Goal: Information Seeking & Learning: Learn about a topic

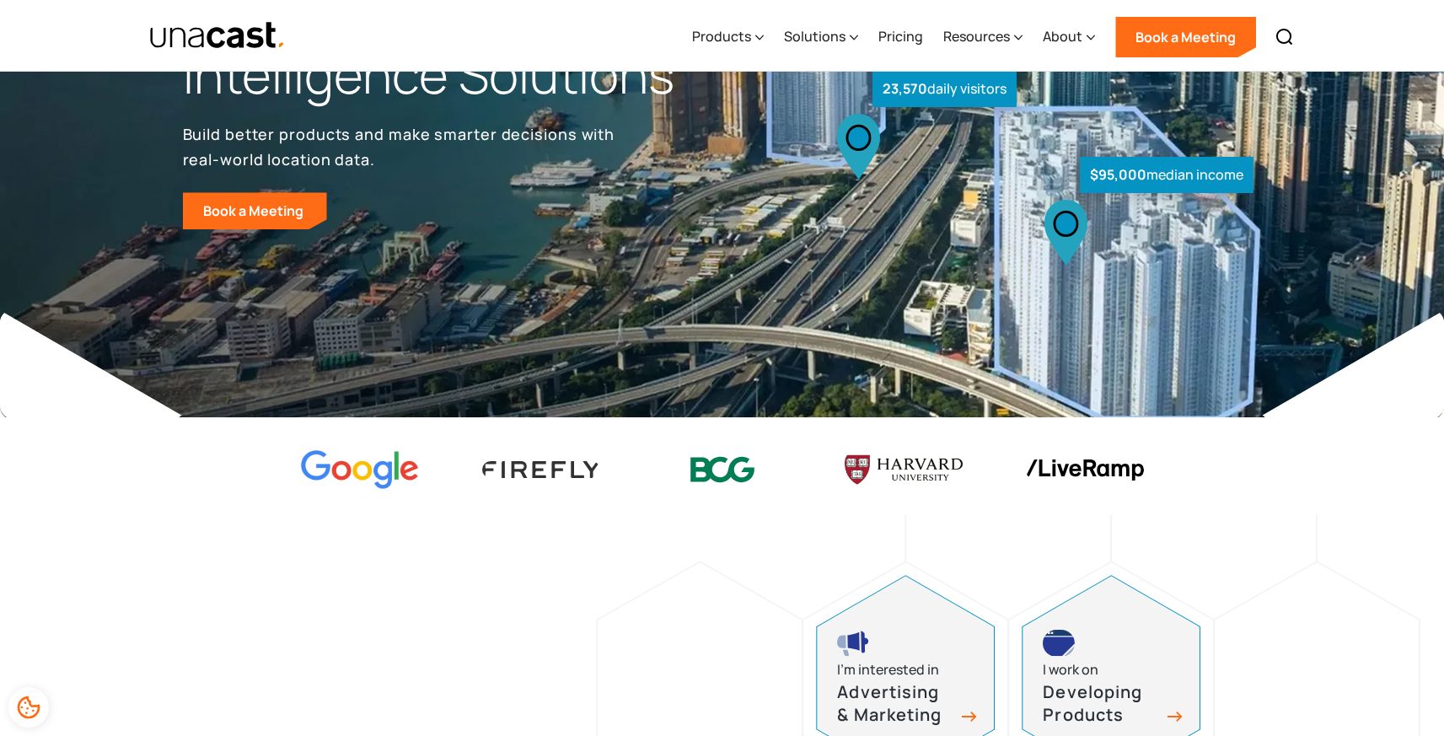
scroll to position [276, 0]
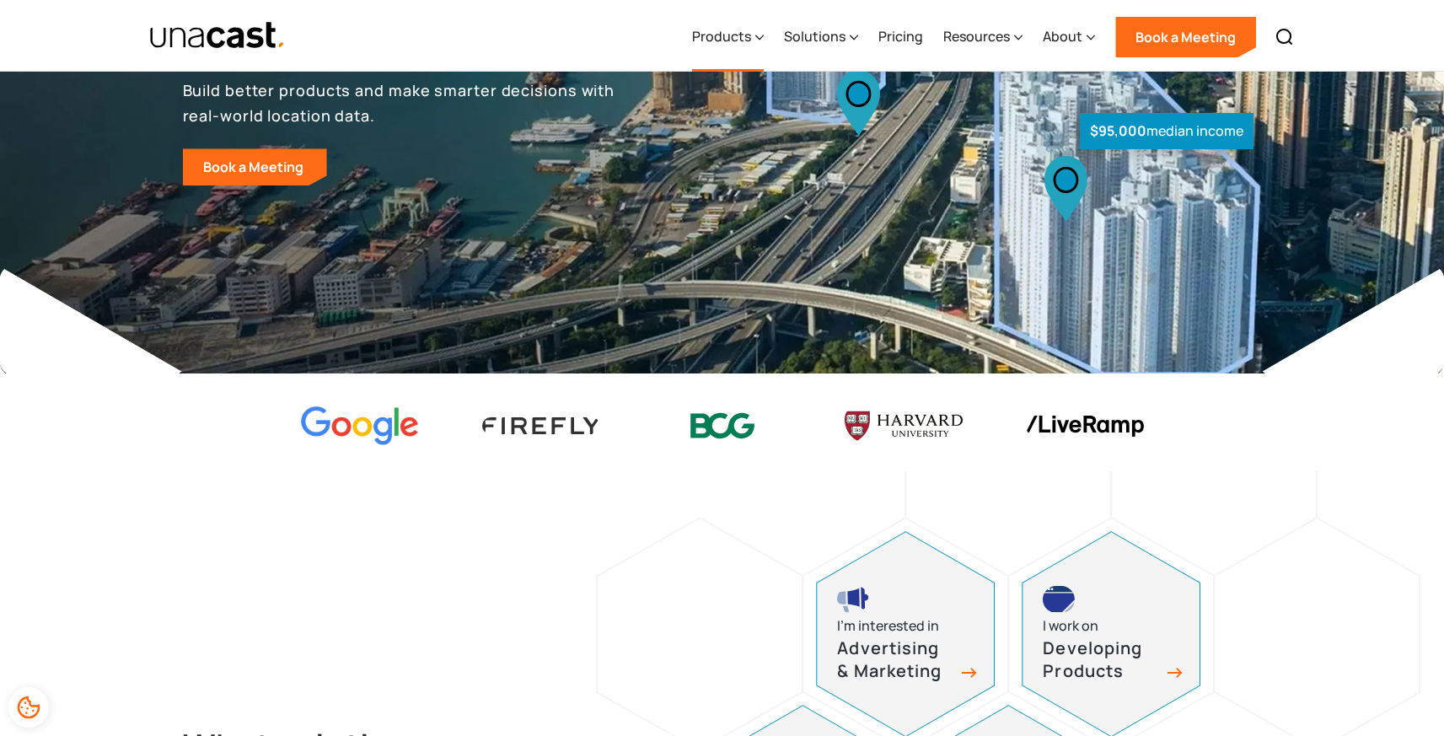
click at [736, 30] on div "Products" at bounding box center [721, 36] width 59 height 20
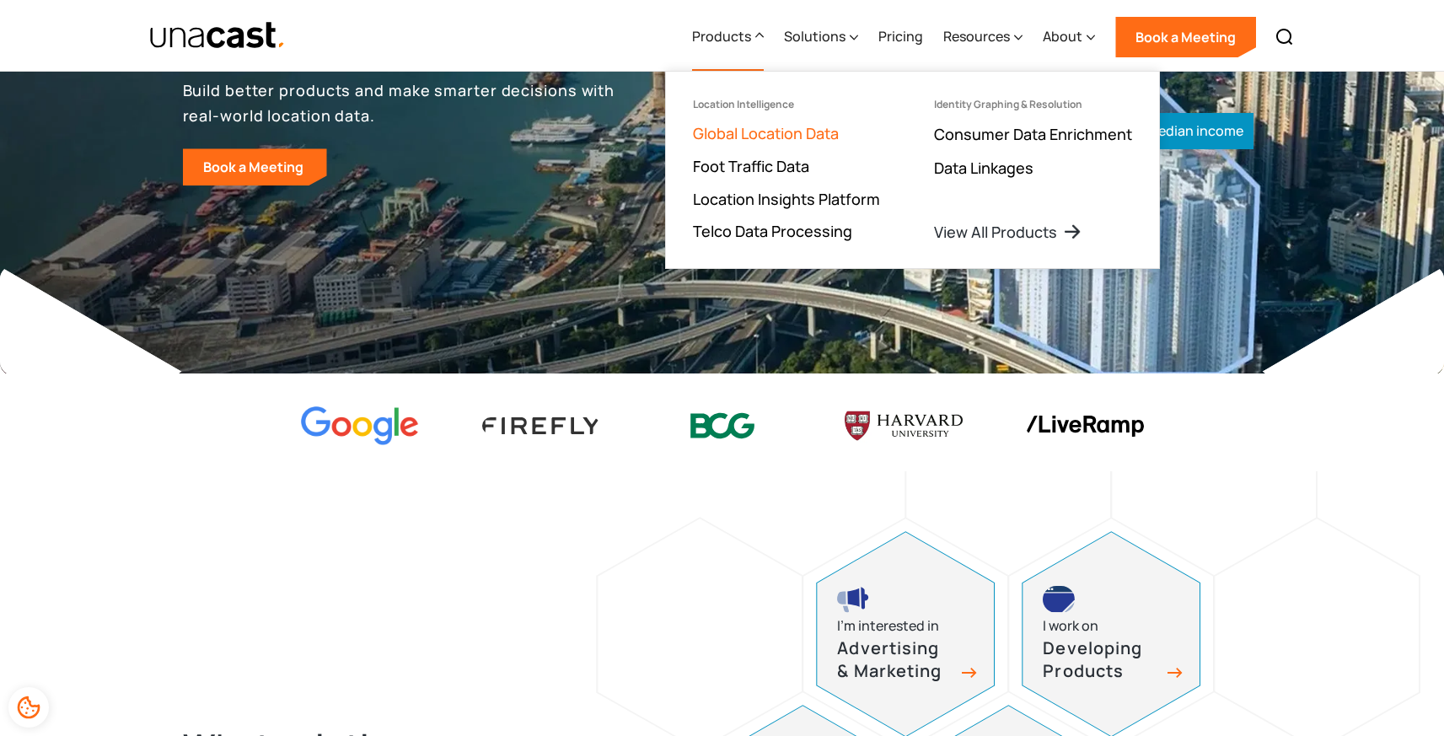
click at [757, 132] on link "Global Location Data" at bounding box center [766, 133] width 146 height 20
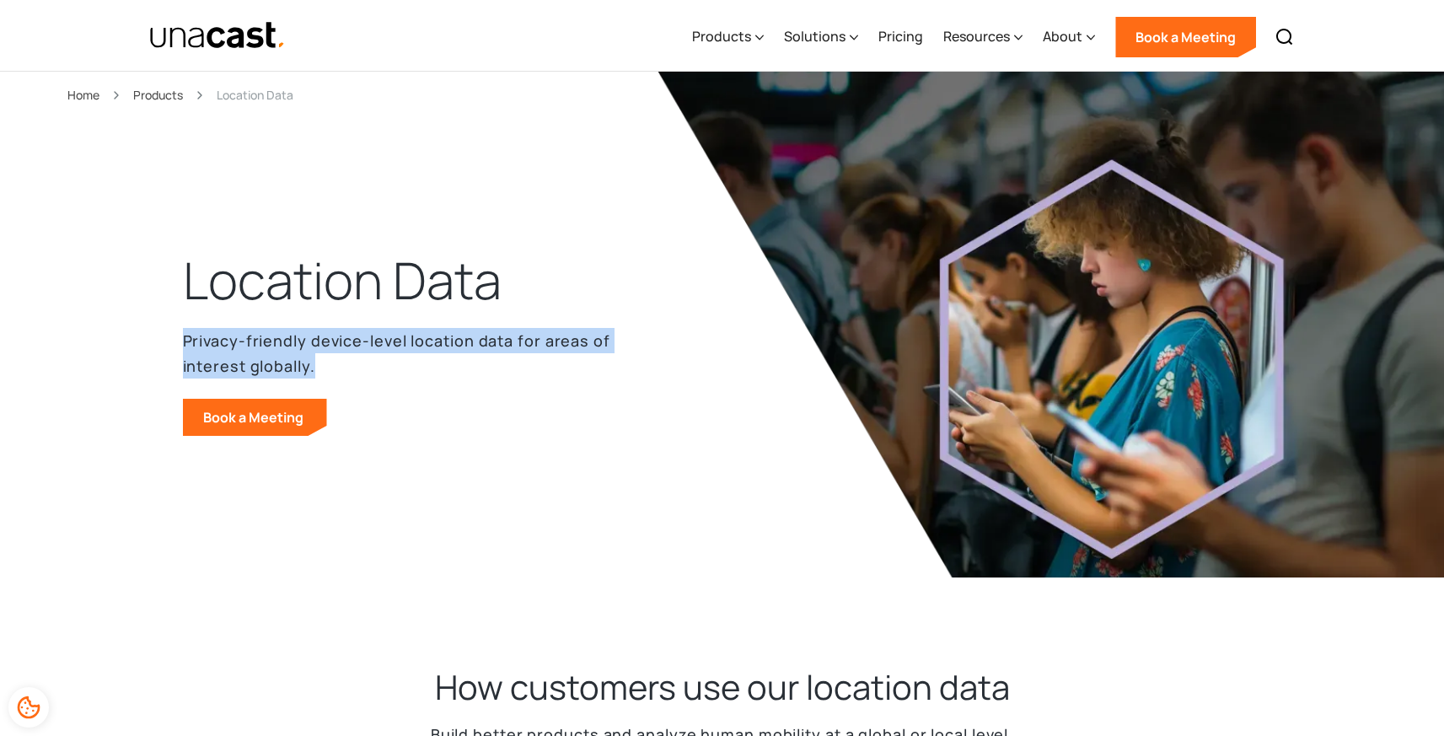
drag, startPoint x: 351, startPoint y: 369, endPoint x: 147, endPoint y: 331, distance: 207.5
click at [147, 331] on header "Location Data Privacy-friendly device-level location data for areas of interest…" at bounding box center [722, 358] width 1444 height 573
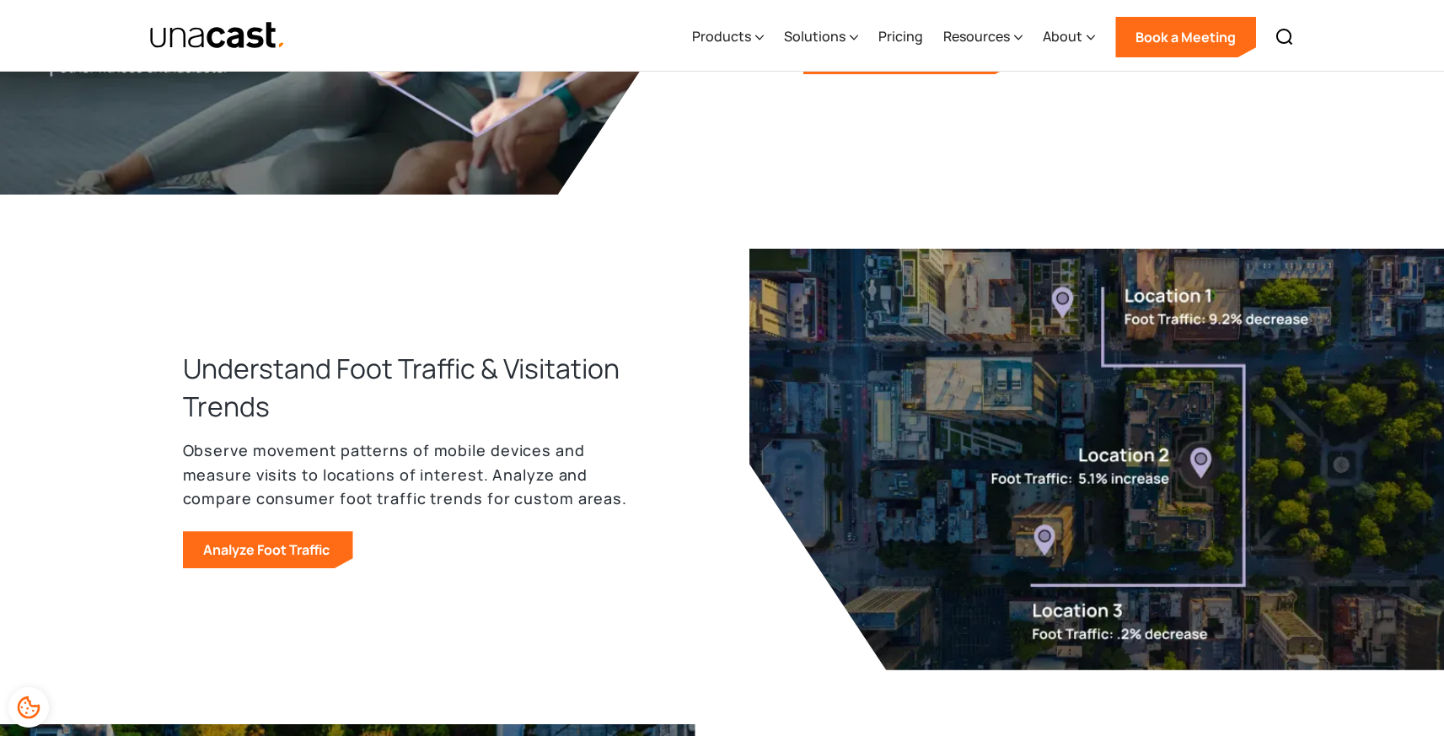
scroll to position [1070, 0]
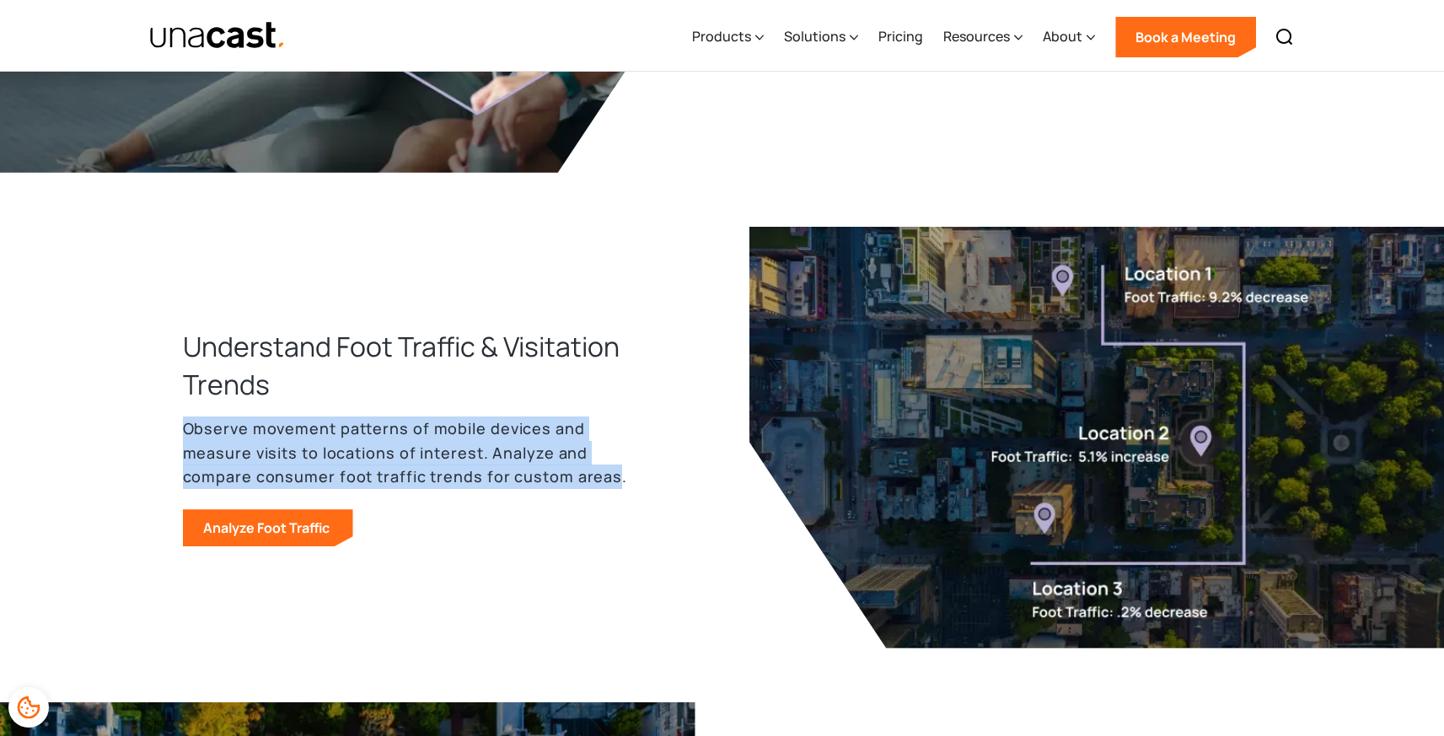
drag, startPoint x: 177, startPoint y: 423, endPoint x: 613, endPoint y: 488, distance: 440.5
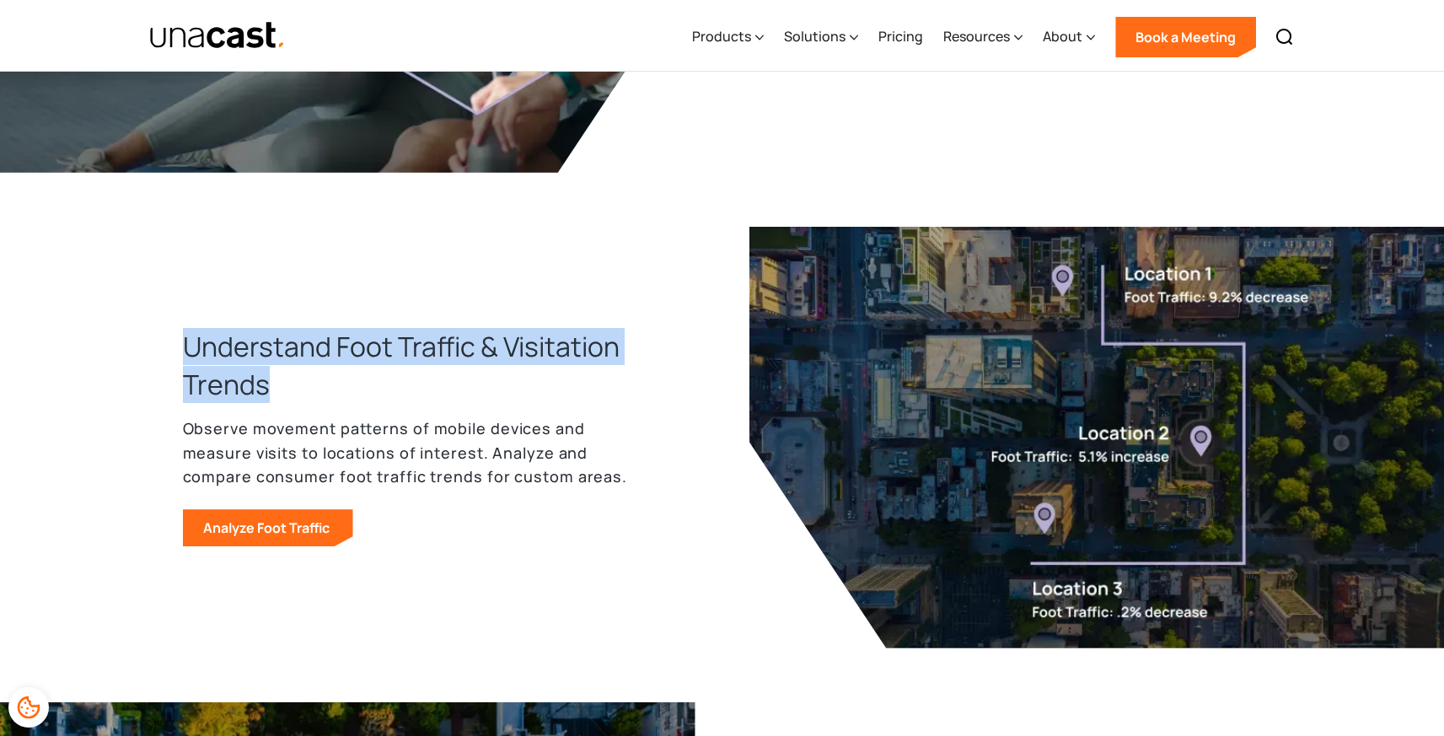
drag, startPoint x: 330, startPoint y: 385, endPoint x: 129, endPoint y: 333, distance: 207.3
copy h3 "Understand Foot Traffic & Visitation Trends"
